Goal: Find specific page/section: Find specific page/section

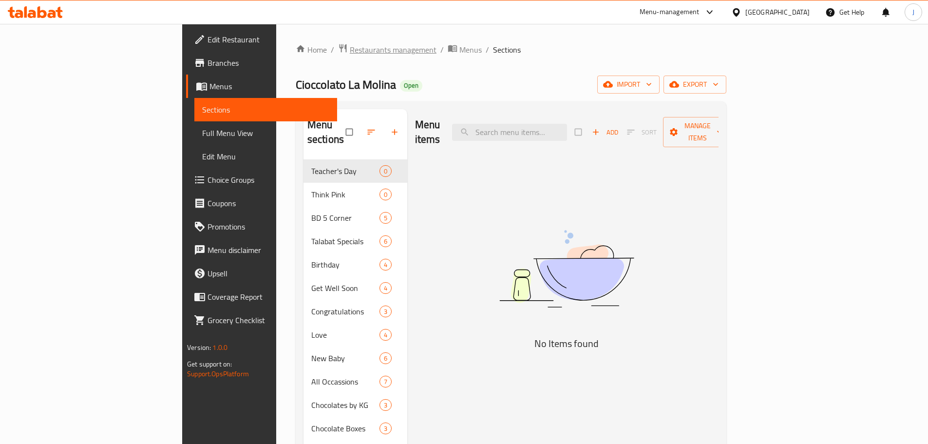
click at [350, 47] on span "Restaurants management" at bounding box center [393, 50] width 87 height 12
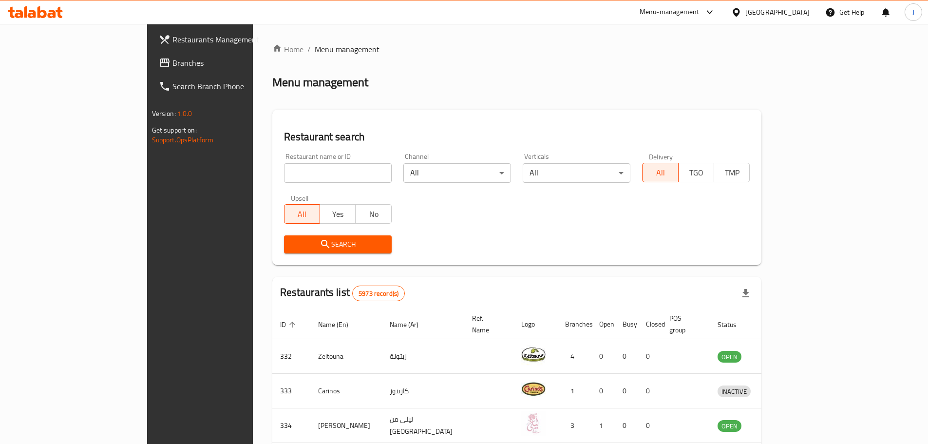
click at [284, 168] on input "search" at bounding box center [338, 172] width 108 height 19
type input "poke"
click button "Search" at bounding box center [338, 244] width 108 height 18
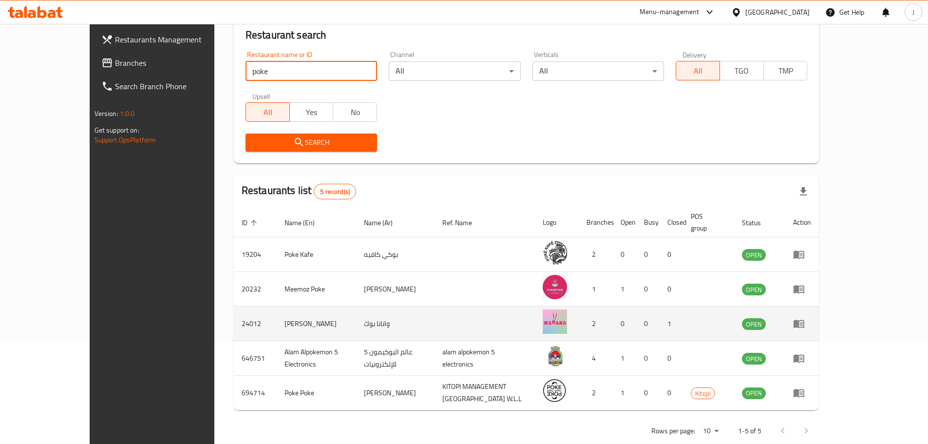
scroll to position [110, 0]
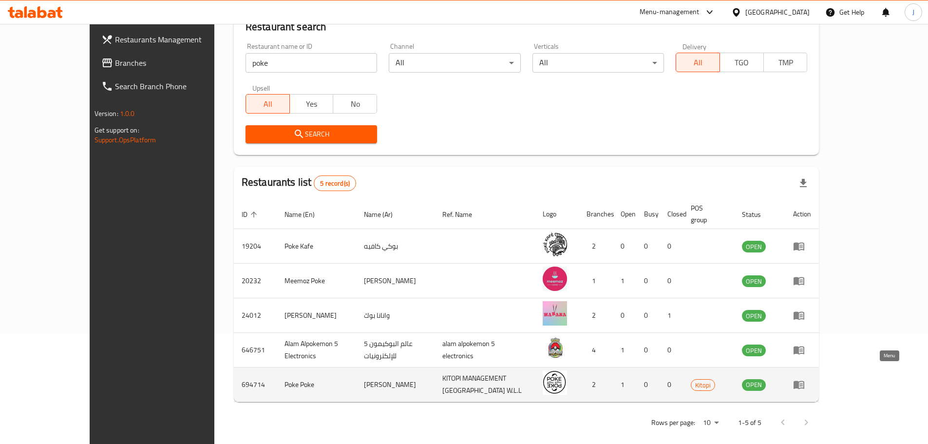
click at [804, 378] on icon "enhanced table" at bounding box center [799, 384] width 12 height 12
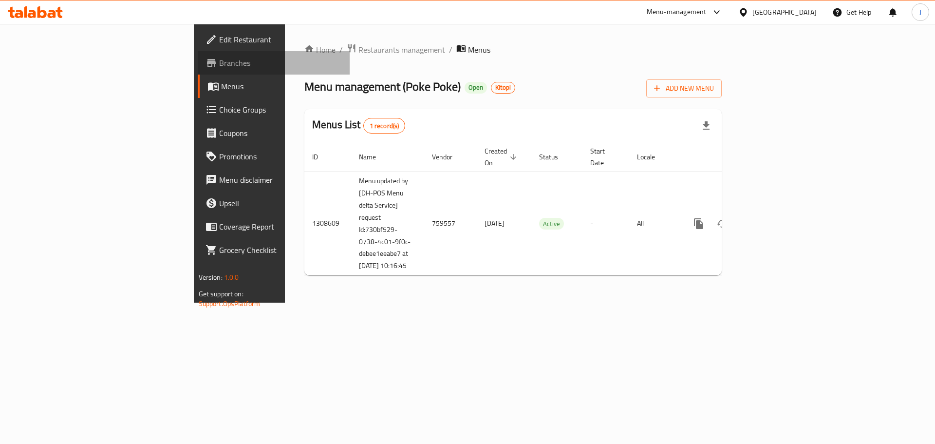
click at [219, 66] on span "Branches" at bounding box center [280, 63] width 123 height 12
